Goal: Task Accomplishment & Management: Use online tool/utility

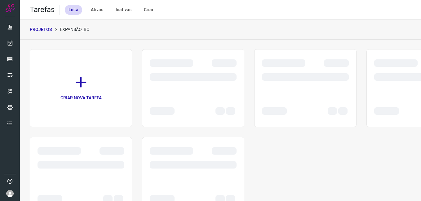
click at [188, 38] on div "PROJETOS Expansão_BC" at bounding box center [220, 30] width 401 height 20
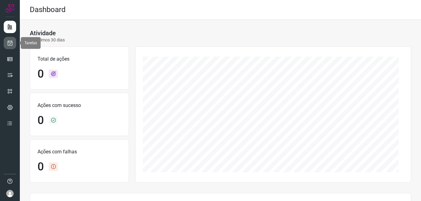
click at [10, 41] on icon at bounding box center [10, 43] width 7 height 6
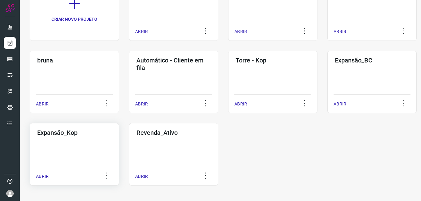
click at [93, 147] on div "Expansão_Kop ABRIR" at bounding box center [74, 154] width 89 height 63
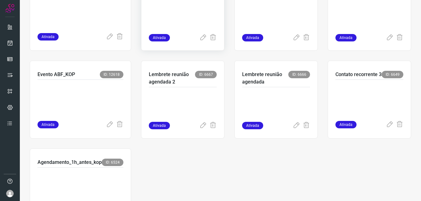
scroll to position [206, 0]
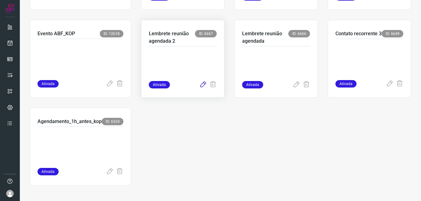
click at [202, 84] on icon at bounding box center [202, 84] width 7 height 7
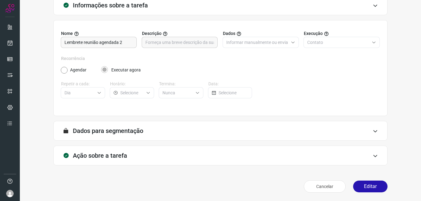
scroll to position [41, 0]
click at [353, 187] on button "Editar" at bounding box center [370, 187] width 34 height 12
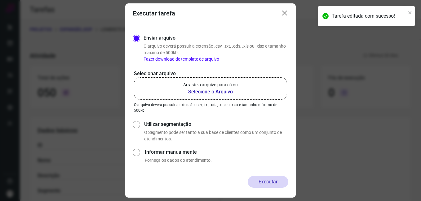
click at [286, 15] on icon at bounding box center [284, 13] width 7 height 7
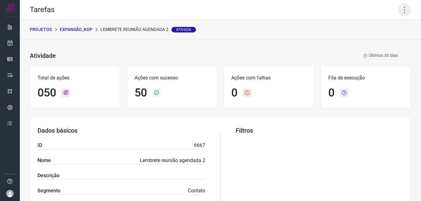
click at [401, 10] on icon at bounding box center [404, 9] width 13 height 13
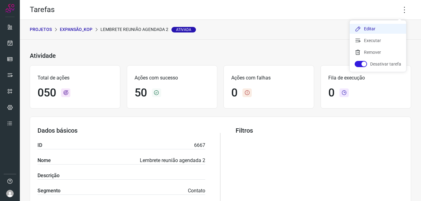
click at [376, 25] on li "Editar" at bounding box center [378, 29] width 56 height 10
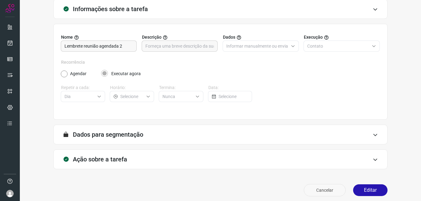
scroll to position [41, 0]
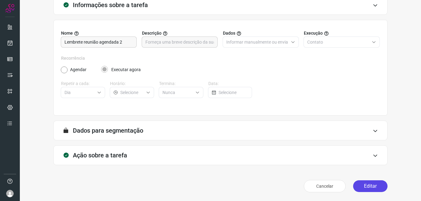
drag, startPoint x: 356, startPoint y: 187, endPoint x: 352, endPoint y: 186, distance: 3.5
click at [356, 187] on button "Editar" at bounding box center [370, 187] width 34 height 12
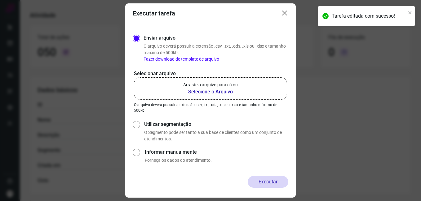
click at [195, 92] on b "Selecione o Arquivo" at bounding box center [210, 91] width 55 height 7
click at [0, 0] on input "Arraste o arquivo para cá ou Selecione o Arquivo" at bounding box center [0, 0] width 0 height 0
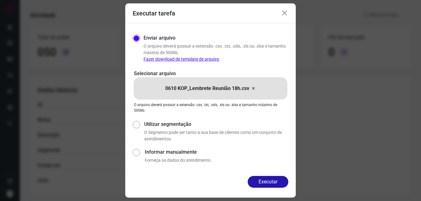
click at [285, 13] on icon at bounding box center [284, 13] width 7 height 7
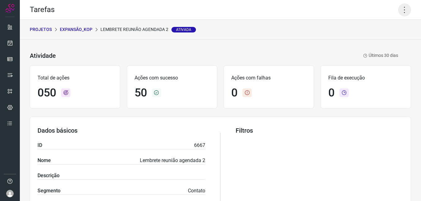
click at [398, 12] on icon at bounding box center [404, 9] width 13 height 13
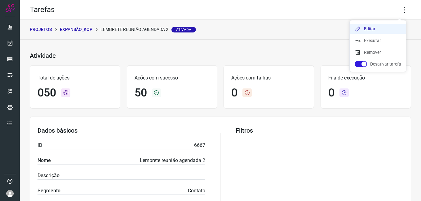
click at [383, 26] on li "Editar" at bounding box center [378, 29] width 56 height 10
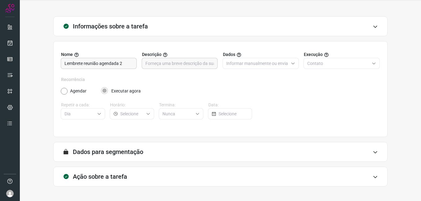
scroll to position [41, 0]
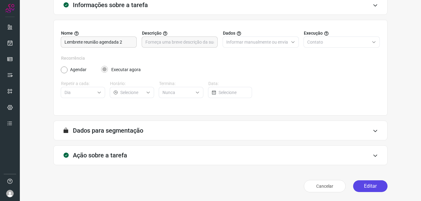
click at [366, 184] on button "Editar" at bounding box center [370, 187] width 34 height 12
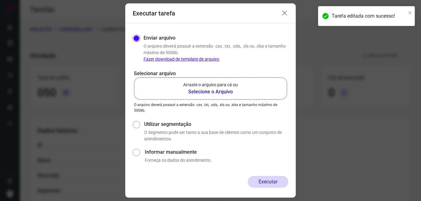
click at [196, 89] on b "Selecione o Arquivo" at bounding box center [210, 91] width 55 height 7
click at [0, 0] on input "Arraste o arquivo para cá ou Selecione o Arquivo" at bounding box center [0, 0] width 0 height 0
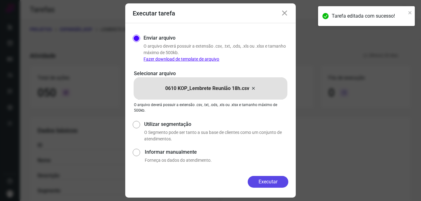
click at [251, 184] on button "Executar" at bounding box center [268, 182] width 41 height 12
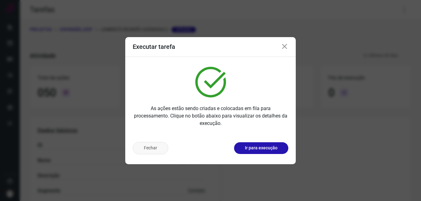
click at [155, 149] on button "Fechar" at bounding box center [151, 148] width 36 height 12
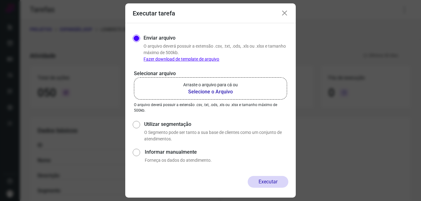
click at [283, 11] on icon at bounding box center [284, 13] width 7 height 7
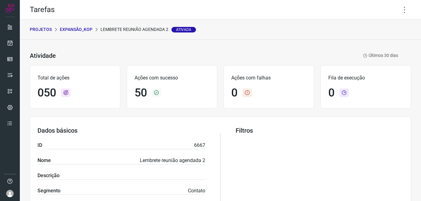
drag, startPoint x: 276, startPoint y: 36, endPoint x: 261, endPoint y: 51, distance: 21.7
click at [261, 51] on div "Atividade Lembrete reunião agendada 2 Ativada Últimos 30 dias" at bounding box center [214, 55] width 368 height 9
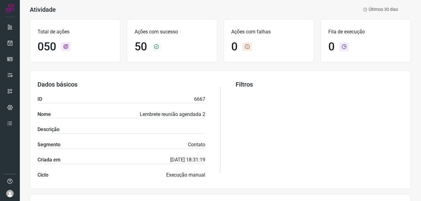
scroll to position [124, 0]
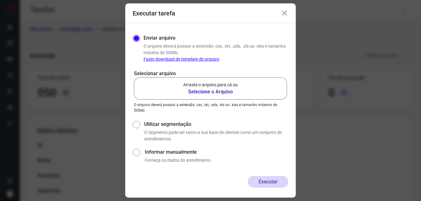
click at [286, 13] on icon at bounding box center [284, 13] width 7 height 7
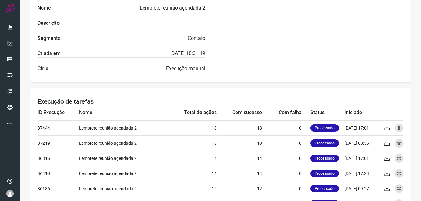
scroll to position [155, 0]
